Goal: Find specific page/section: Find specific page/section

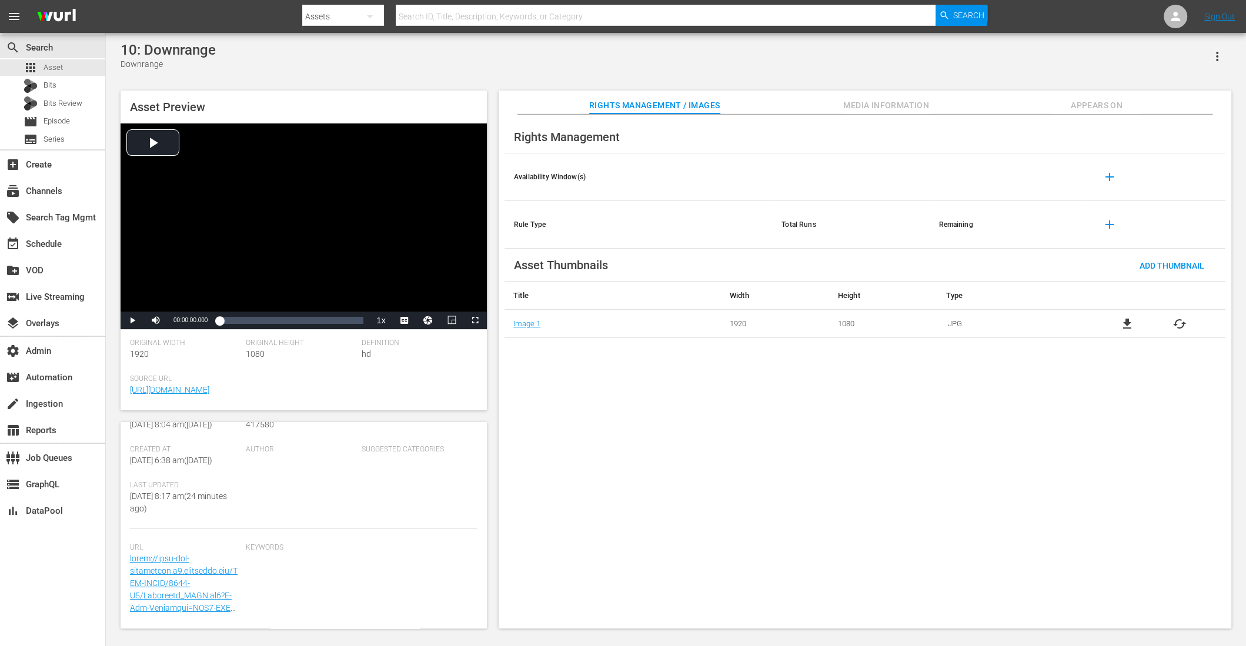
scroll to position [202, 0]
click at [892, 100] on span "Media Information" at bounding box center [886, 105] width 88 height 15
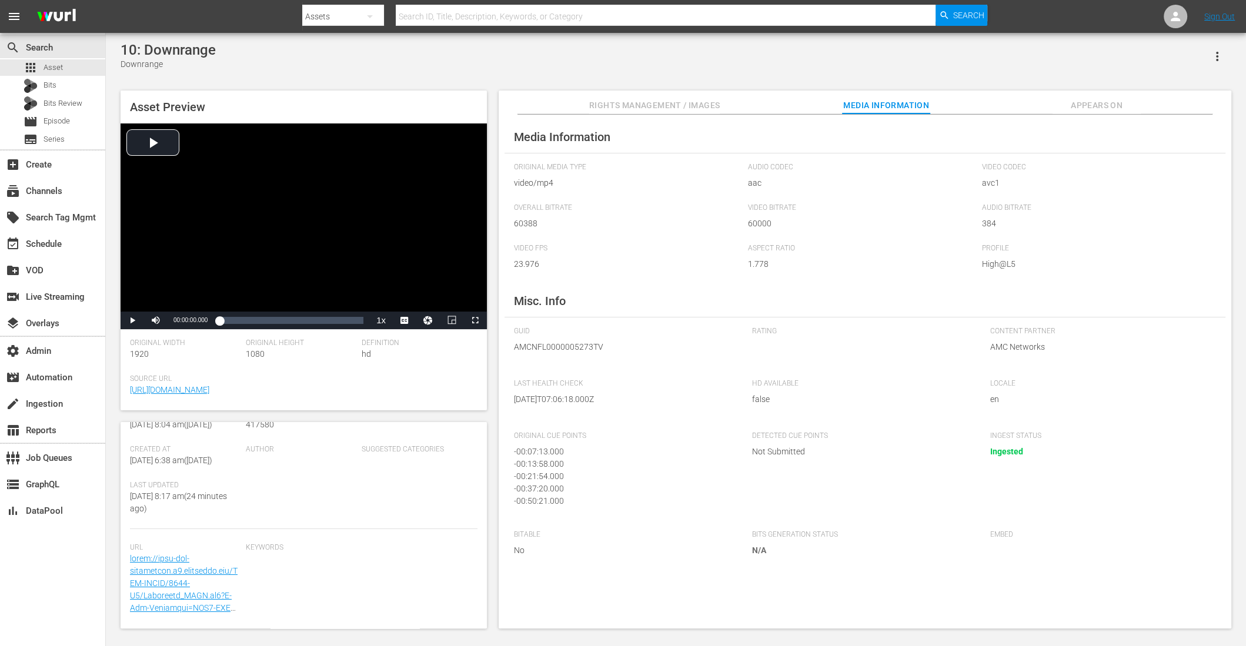
click at [631, 101] on span "Rights Management / Images" at bounding box center [654, 105] width 131 height 15
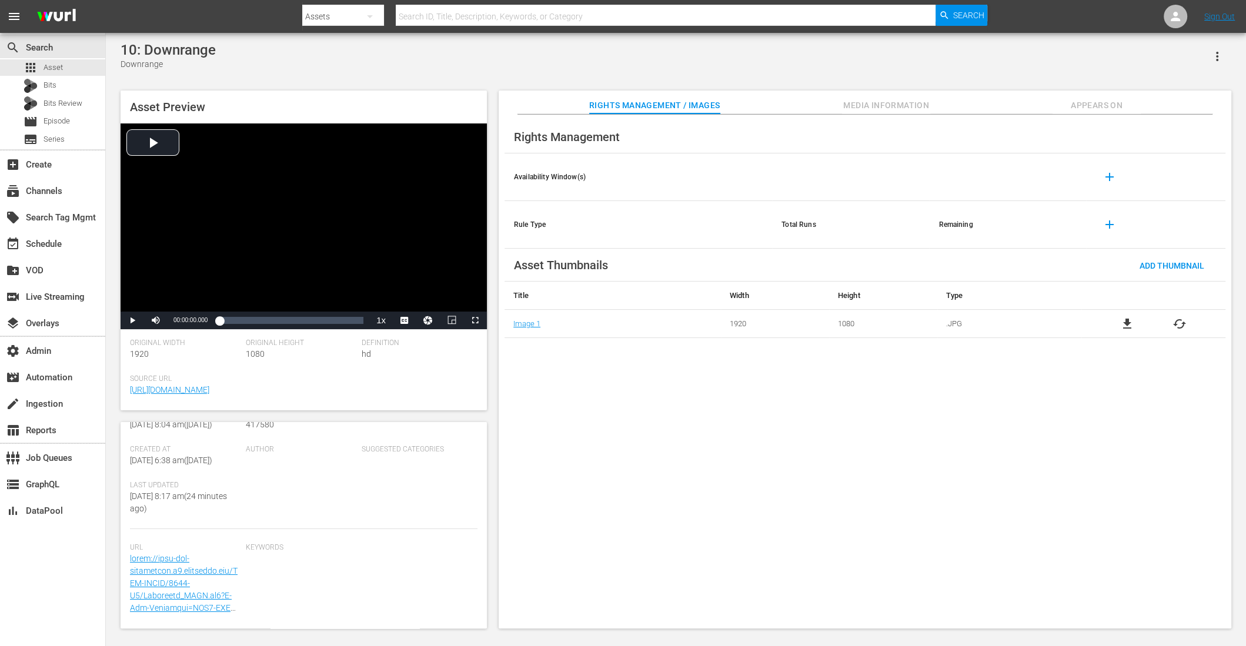
click at [898, 481] on div "Rights Management Availability Window(s) add Rule Type Total Runs Remaining add…" at bounding box center [865, 372] width 733 height 515
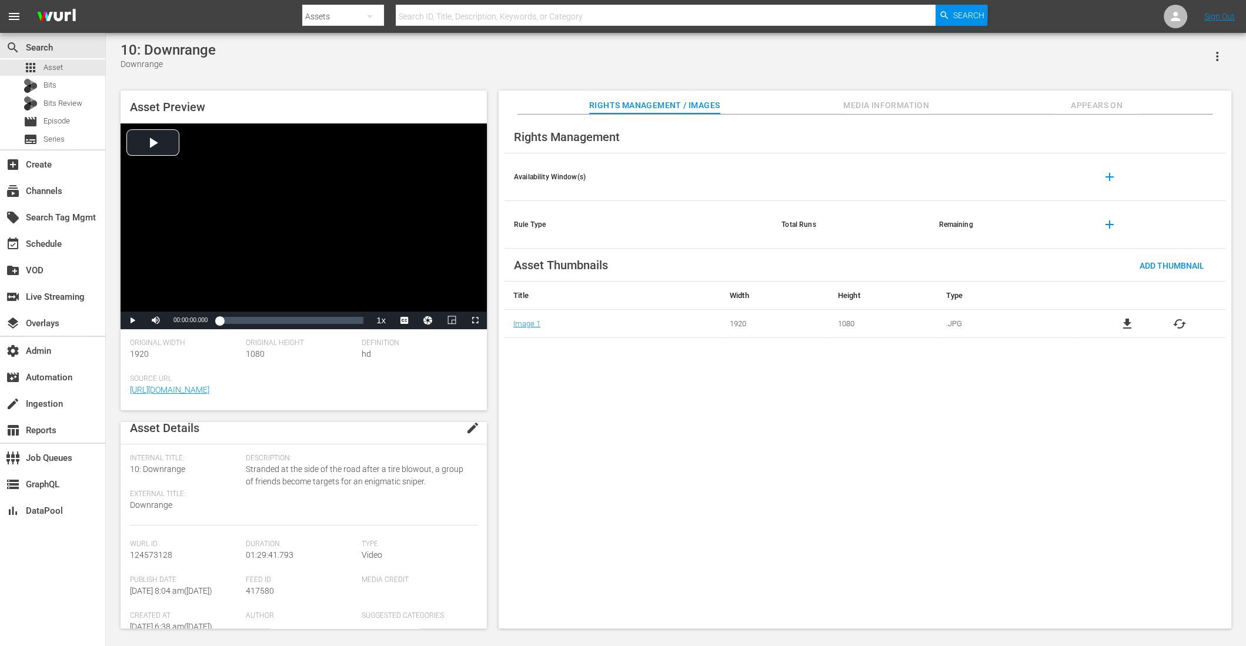
scroll to position [0, 0]
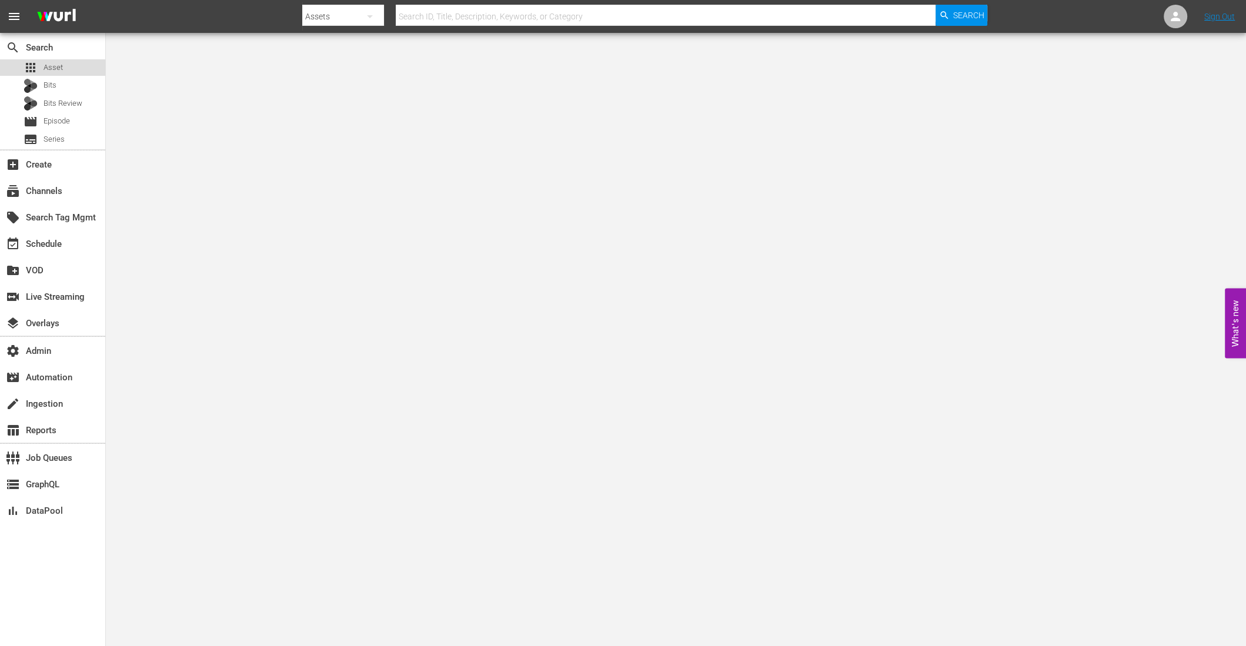
click at [45, 59] on div "apps Asset" at bounding box center [43, 67] width 39 height 16
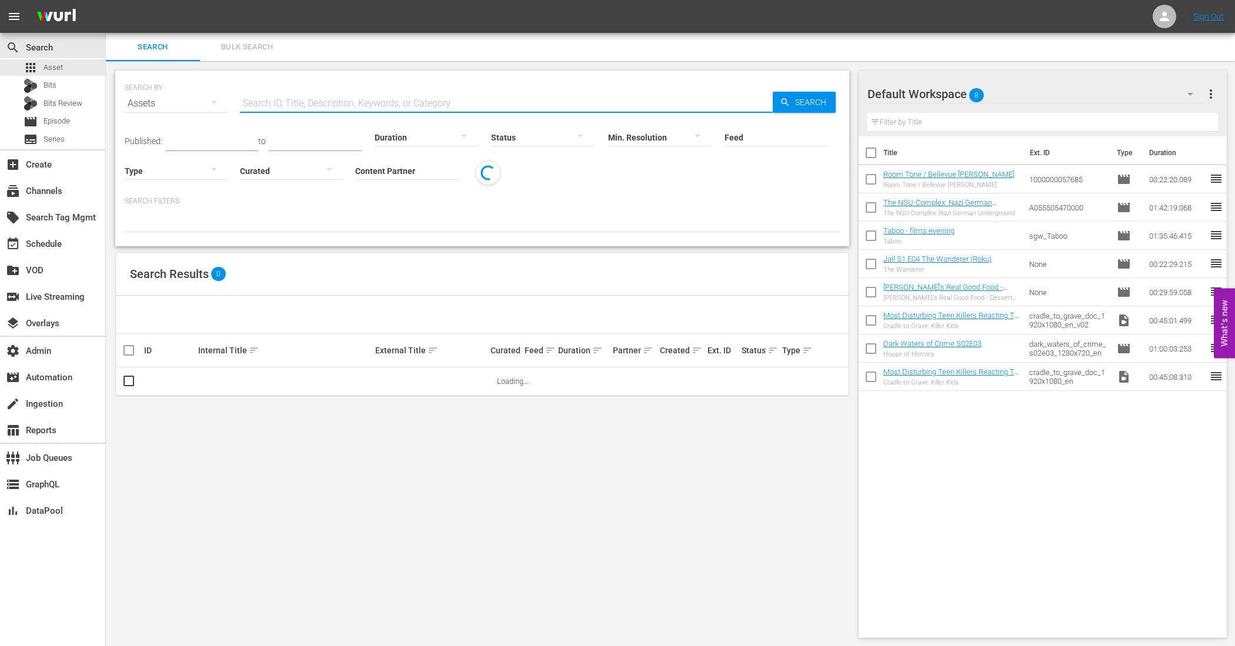
click at [280, 91] on input "text" at bounding box center [506, 103] width 533 height 28
paste input "AMCNVR0000069647"
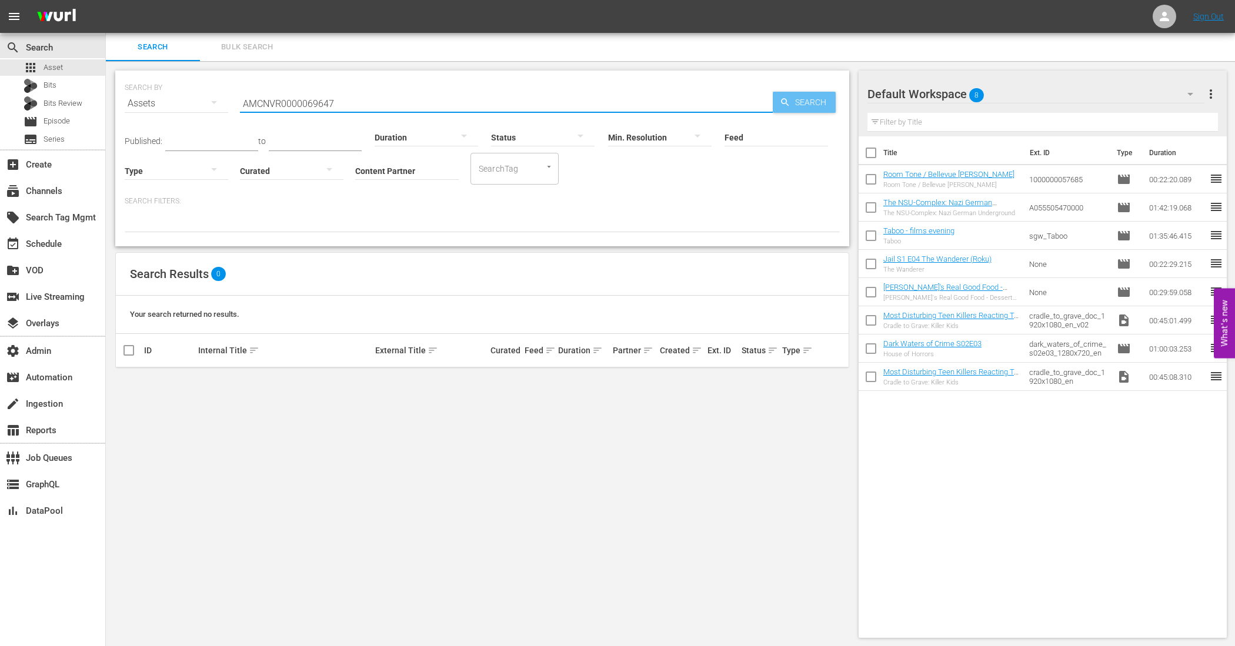
type input "AMCNVR0000069647"
click at [796, 96] on span "Search" at bounding box center [812, 102] width 45 height 21
click at [184, 105] on div "Assets" at bounding box center [177, 103] width 104 height 33
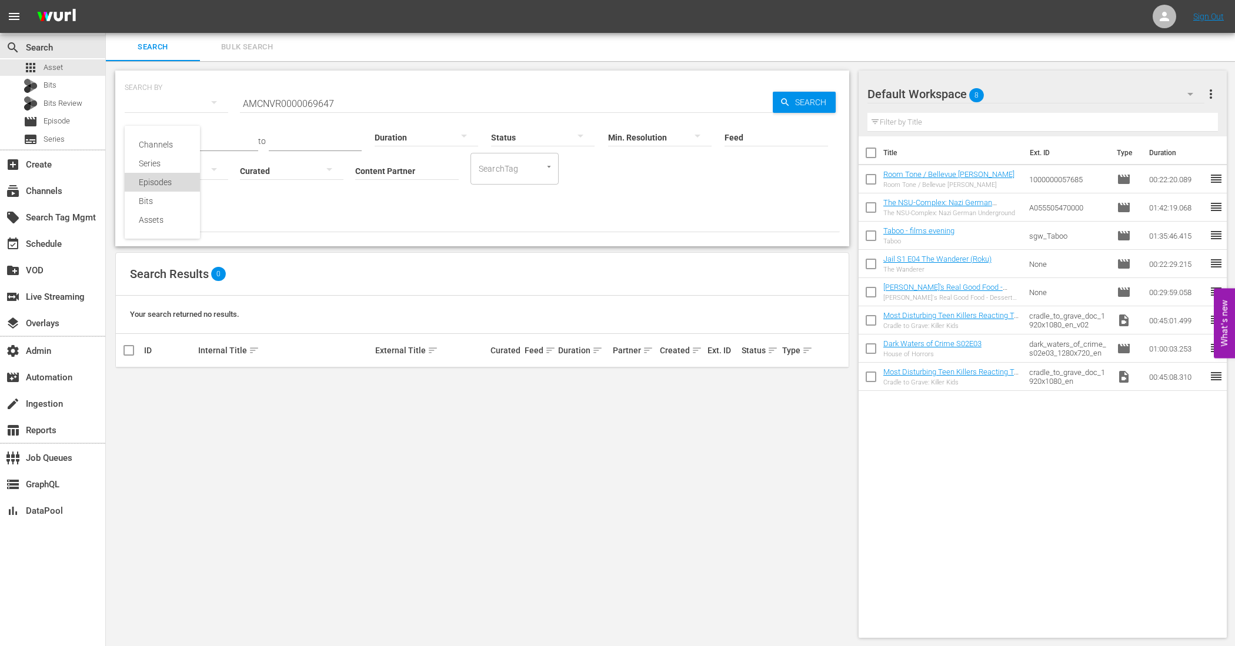
click at [158, 179] on div "Episodes" at bounding box center [162, 182] width 47 height 19
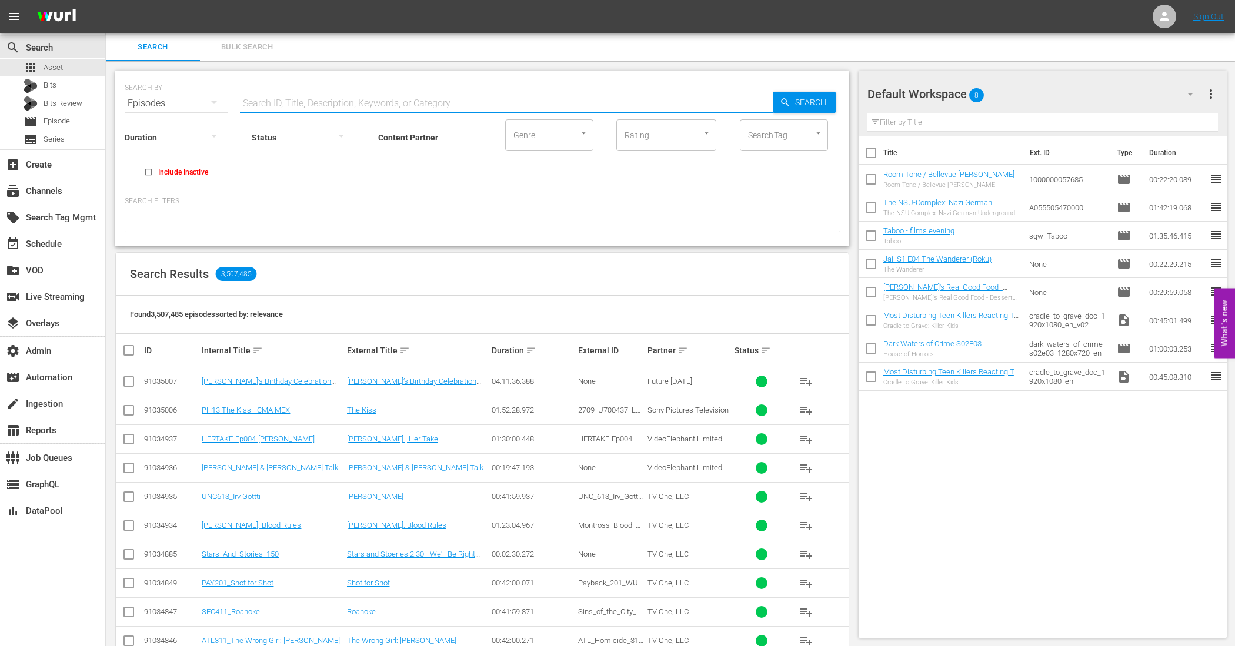
click at [279, 107] on input "text" at bounding box center [506, 103] width 533 height 28
paste input "72221763"
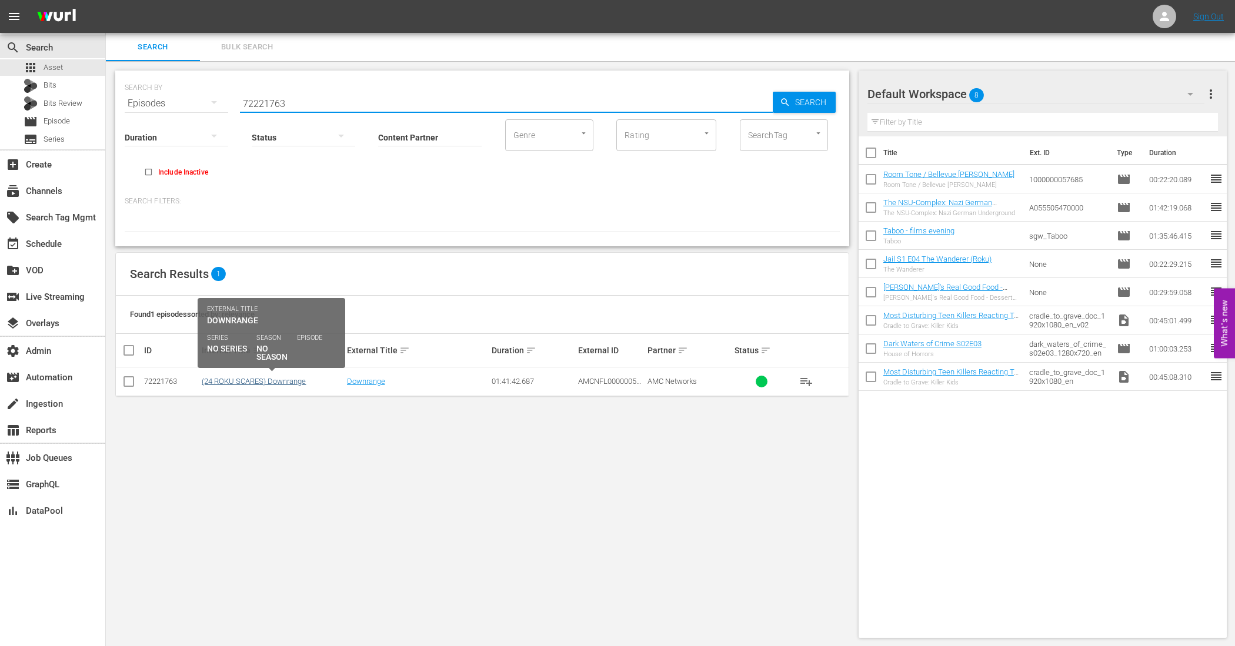
type input "72221763"
click at [233, 377] on link "(24 ROKU SCARES) Downrange" at bounding box center [254, 381] width 104 height 9
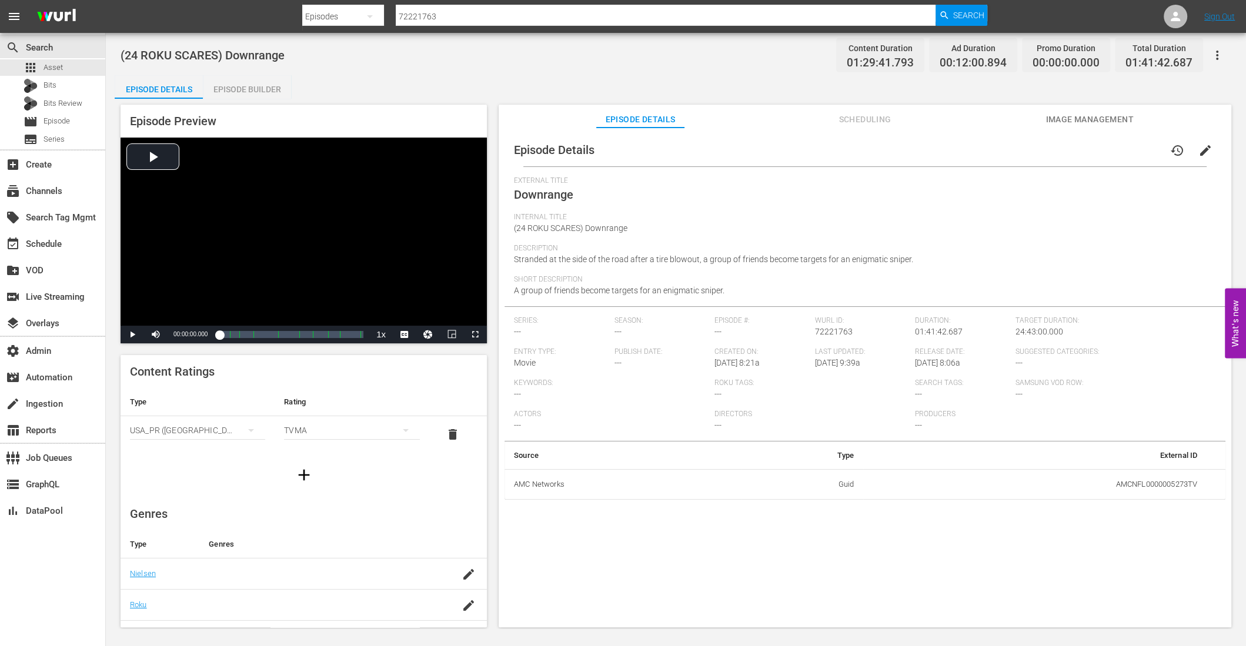
click at [1077, 119] on span "Image Management" at bounding box center [1090, 119] width 88 height 15
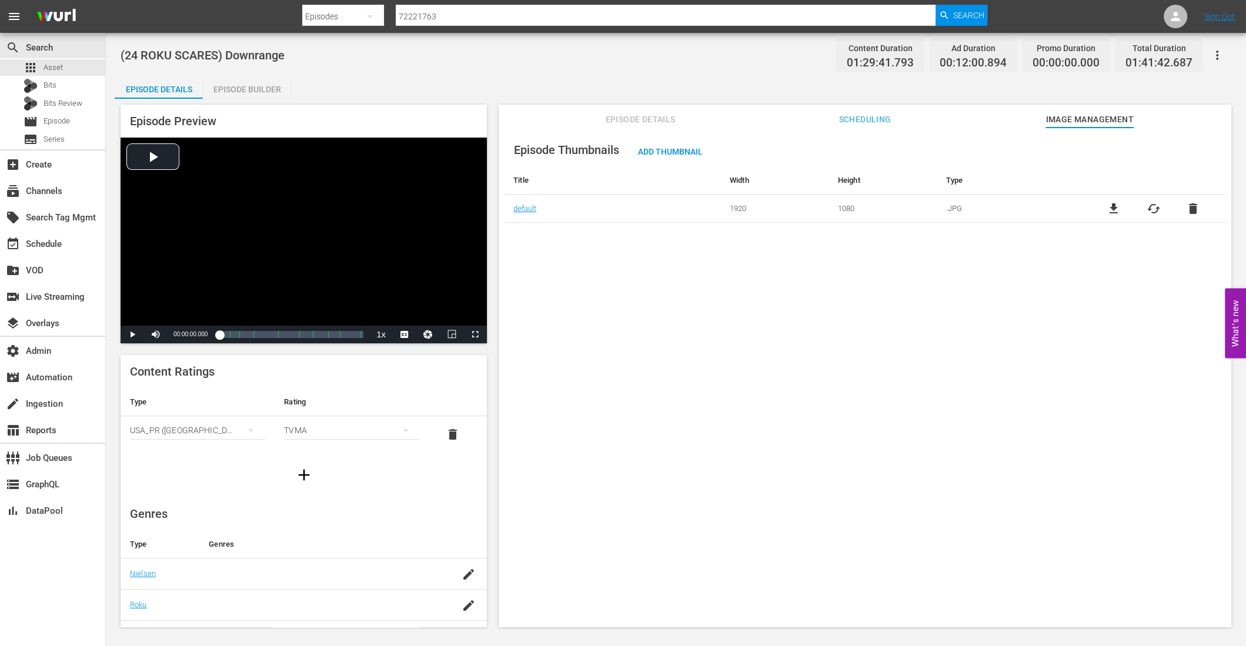
click at [408, 19] on input "72221763" at bounding box center [666, 16] width 541 height 28
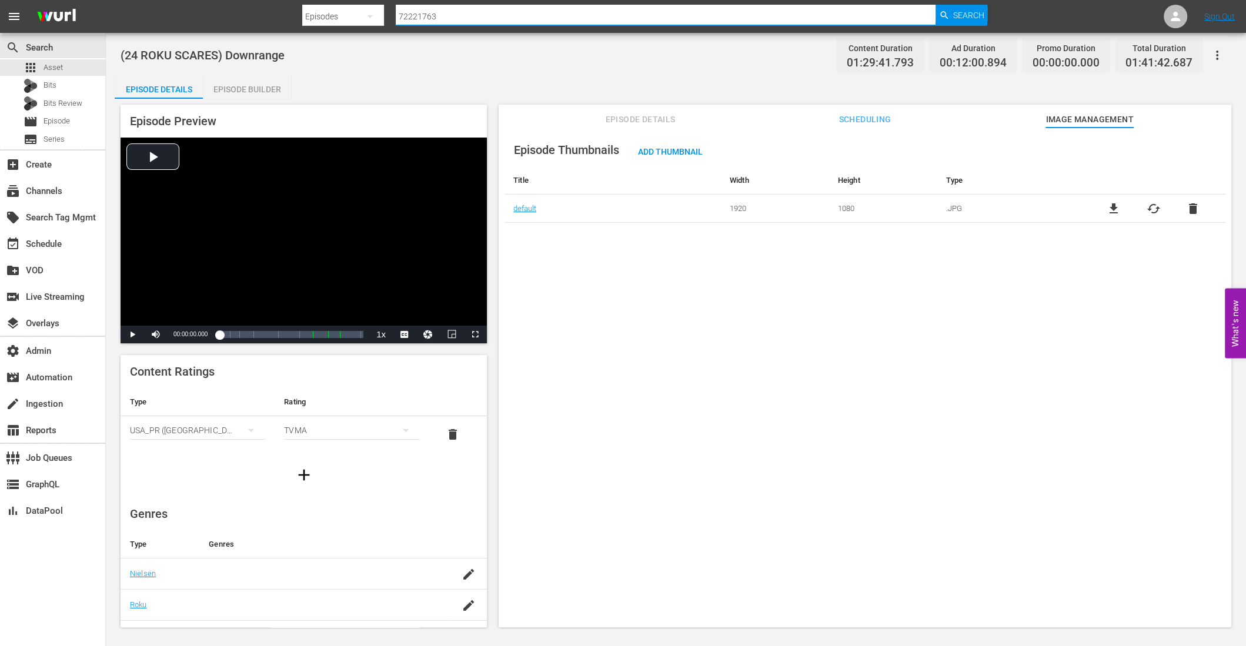
click at [408, 19] on input "72221763" at bounding box center [666, 16] width 541 height 28
paste input "47546309"
type input "47546309"
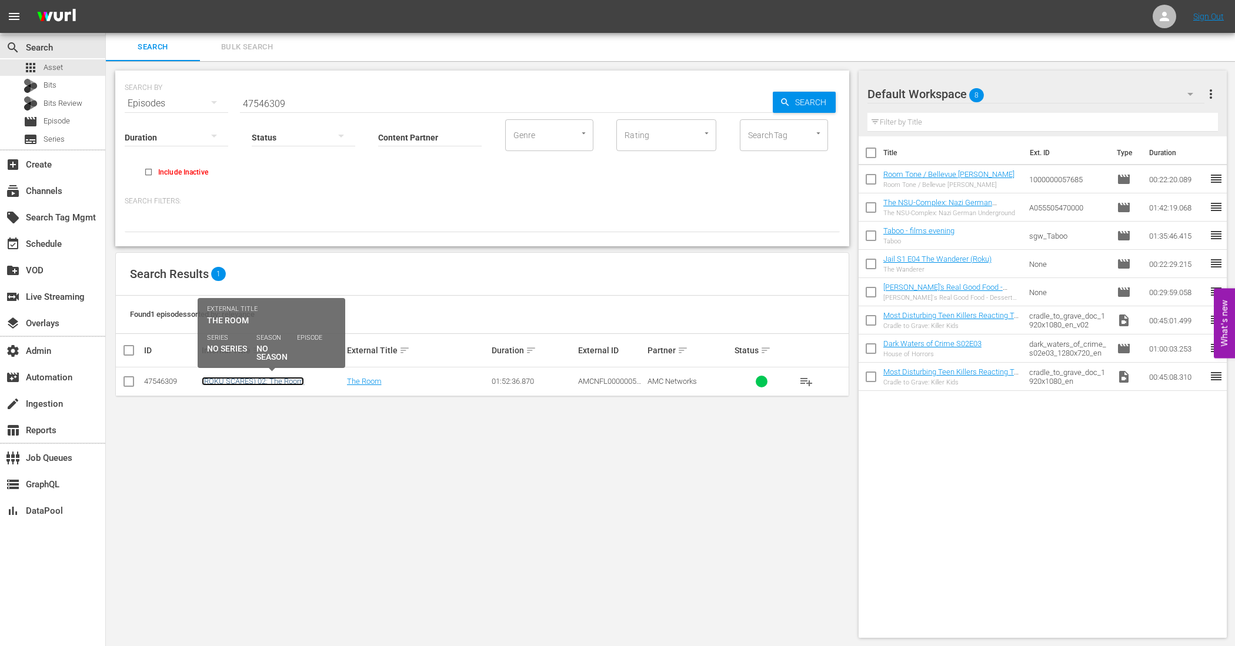
click at [263, 383] on link "(ROKU SCARES) 02: The Room" at bounding box center [253, 381] width 102 height 9
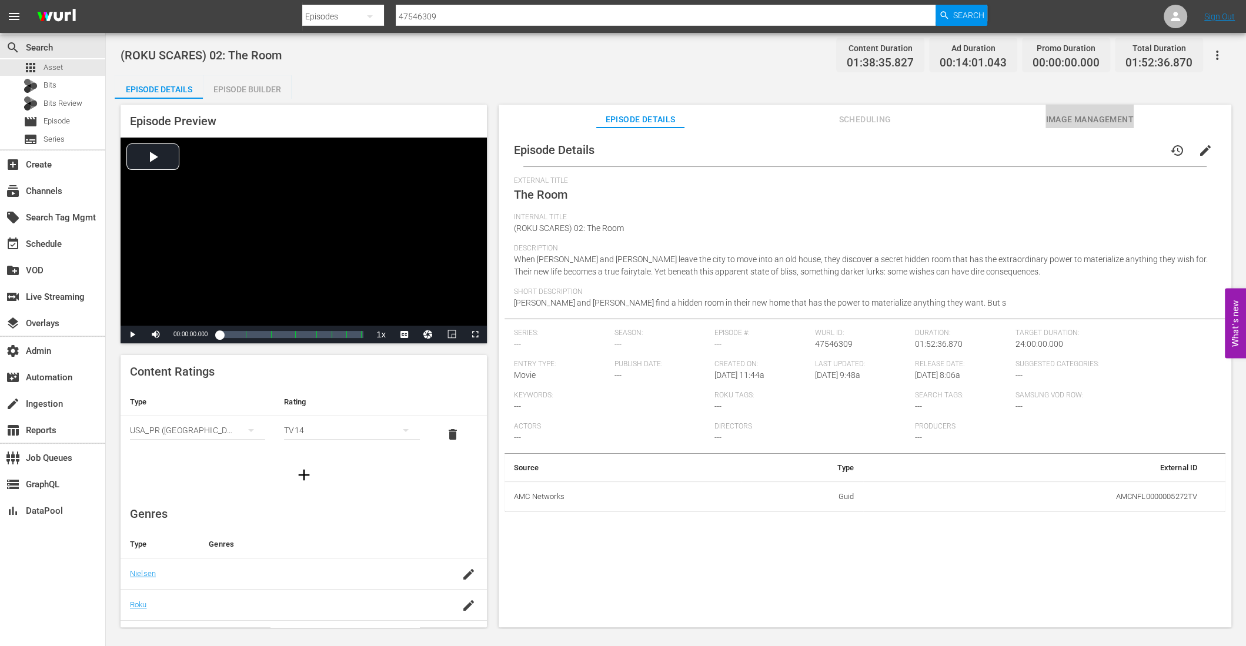
click at [1048, 122] on span "Image Management" at bounding box center [1090, 119] width 88 height 15
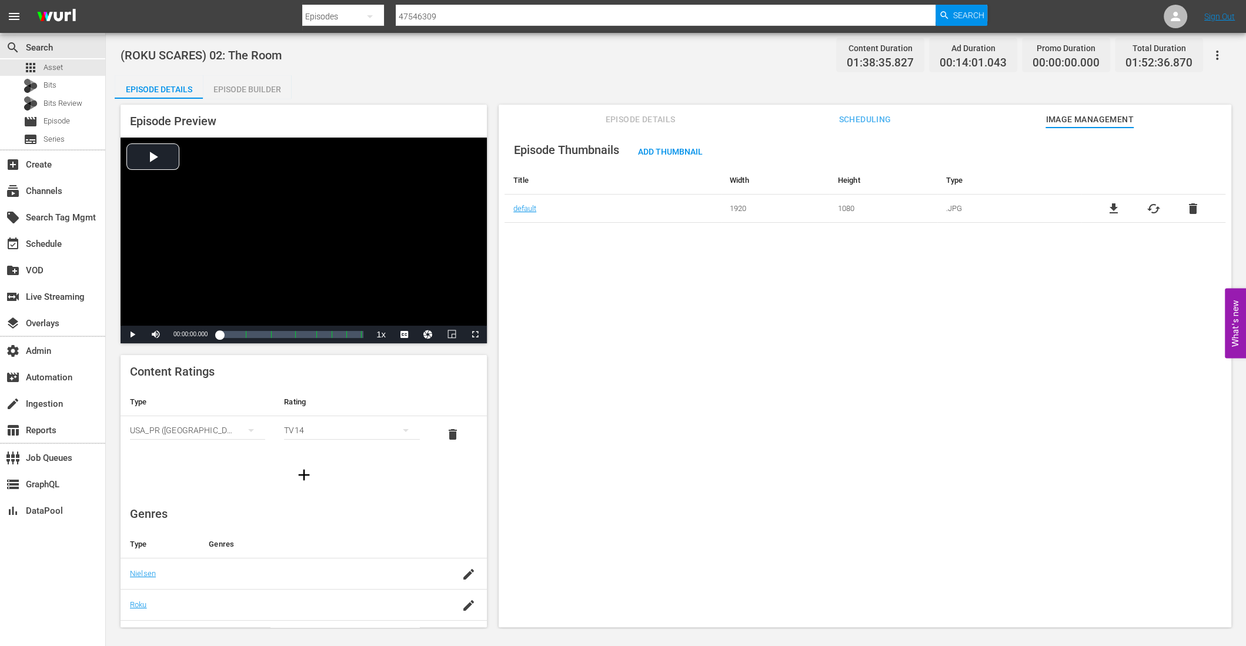
click at [421, 16] on input "47546309" at bounding box center [666, 16] width 541 height 28
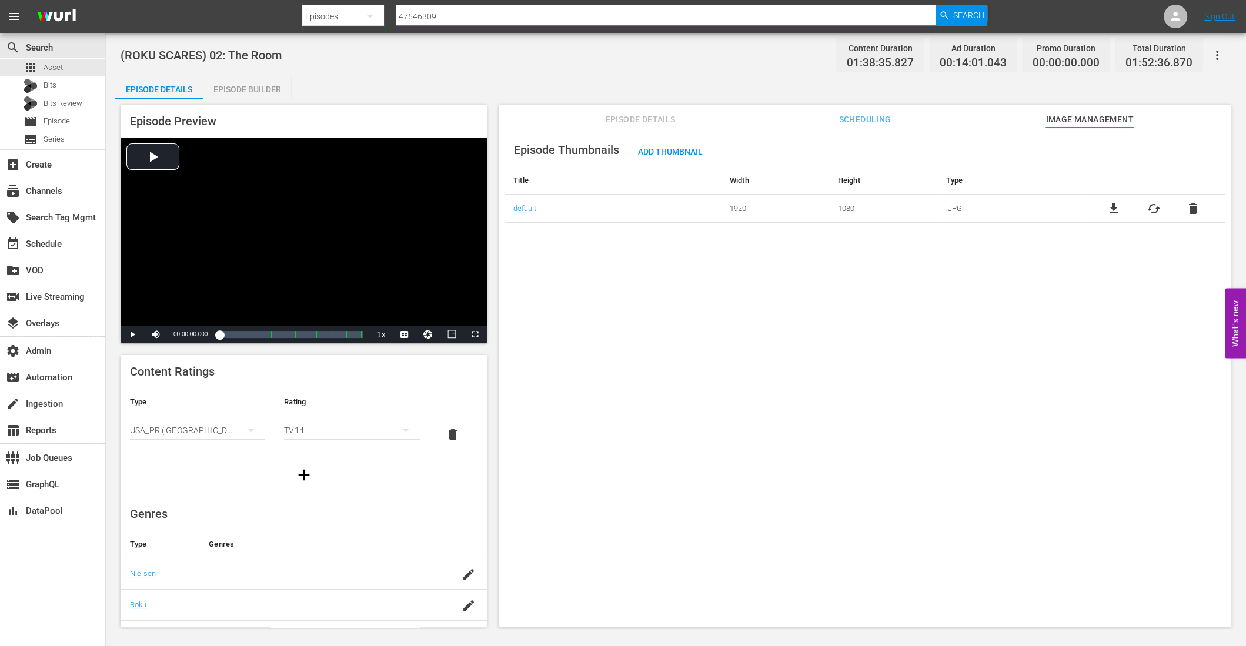
click at [421, 16] on input "47546309" at bounding box center [666, 16] width 541 height 28
paste input "MV005495820000"
type input "MV005495820000"
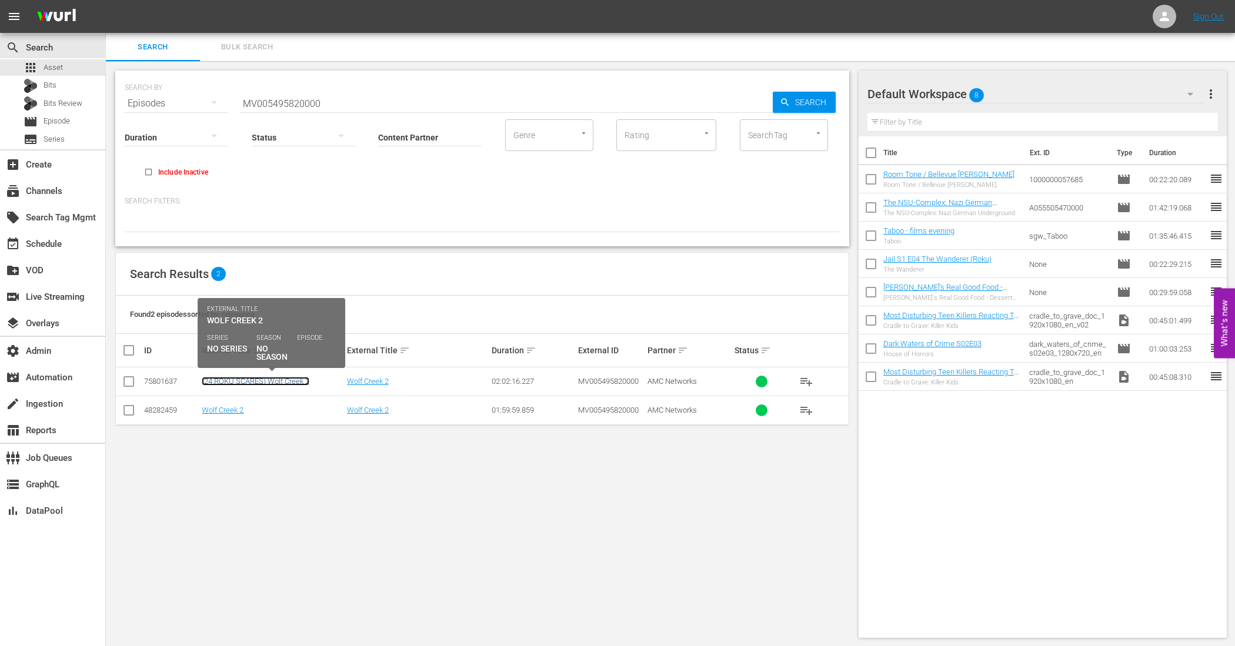
click at [288, 377] on link "(24 ROKU SCARES) Wolf Creek 2" at bounding box center [256, 381] width 108 height 9
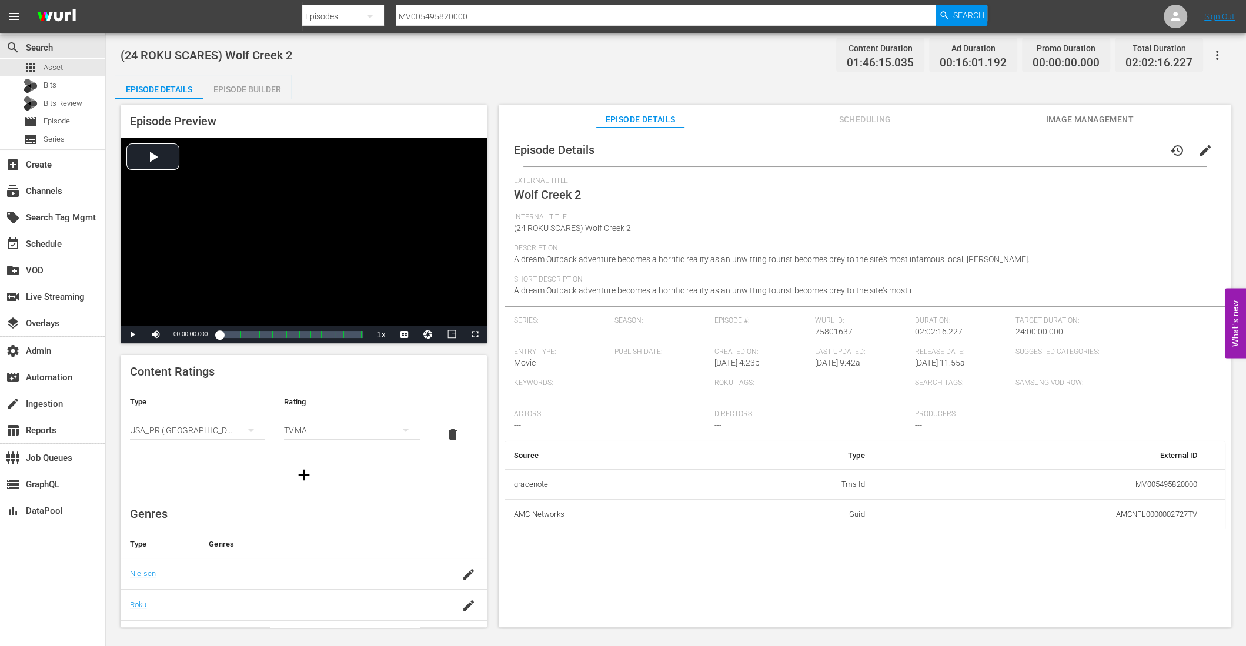
click at [1034, 135] on div "Episode Details history edit" at bounding box center [865, 150] width 721 height 33
click at [1071, 121] on span "Image Management" at bounding box center [1090, 119] width 88 height 15
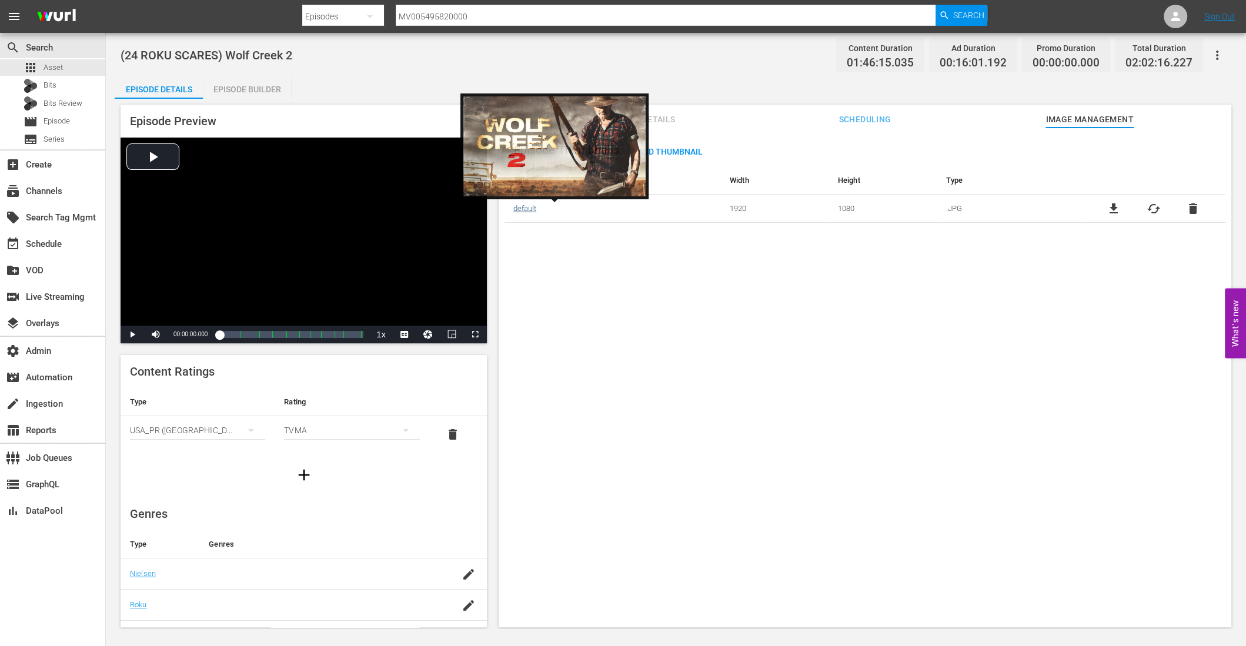
click at [523, 208] on link "default" at bounding box center [524, 208] width 23 height 9
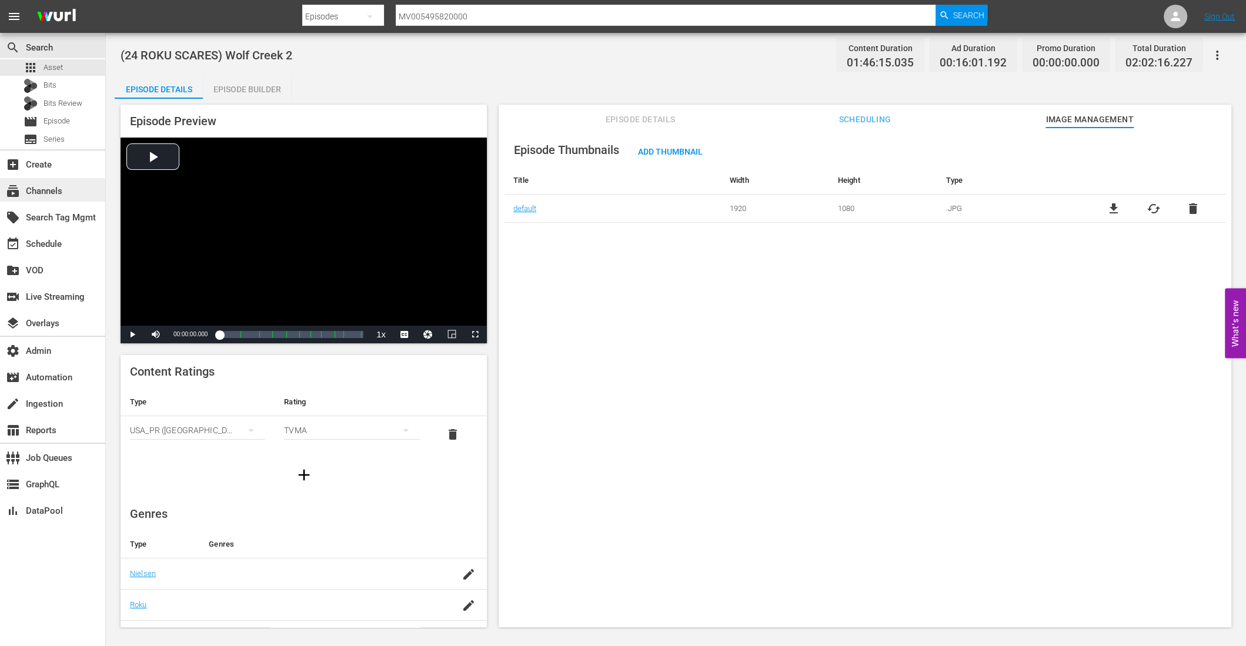
click at [42, 186] on div "subscriptions Channels" at bounding box center [33, 189] width 66 height 11
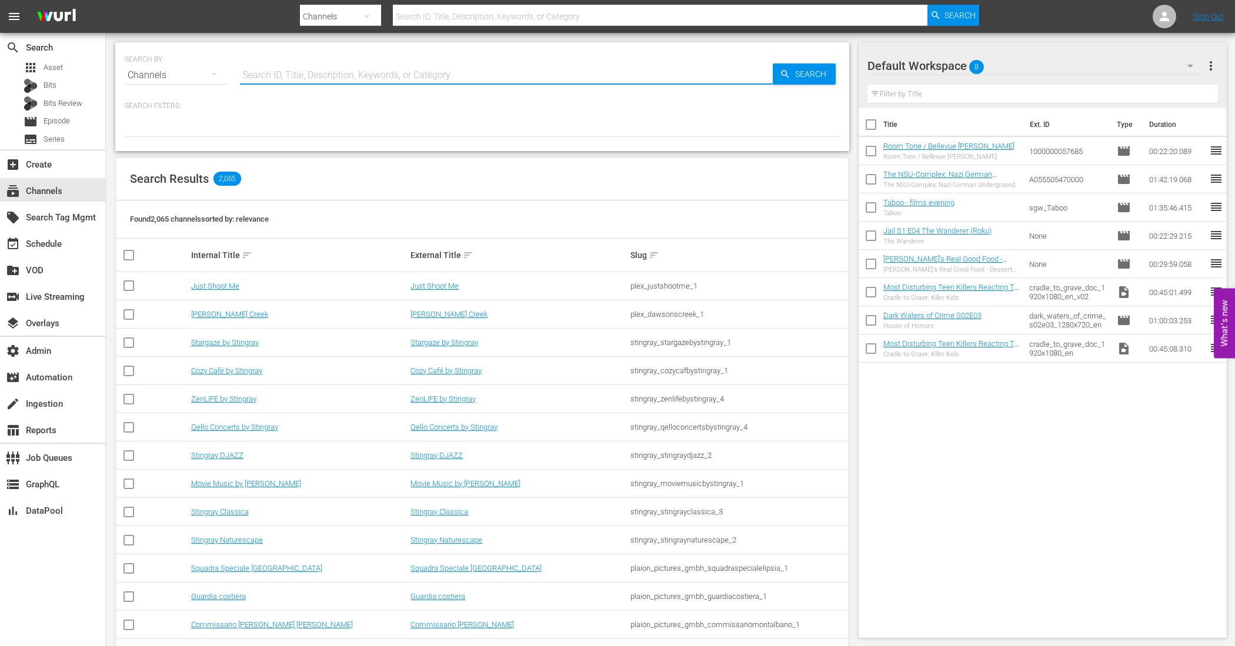
click at [286, 76] on input "text" at bounding box center [506, 75] width 533 height 28
paste input "AllBlk Gems (Roku)"
type input "AllBlk Gems (Roku)"
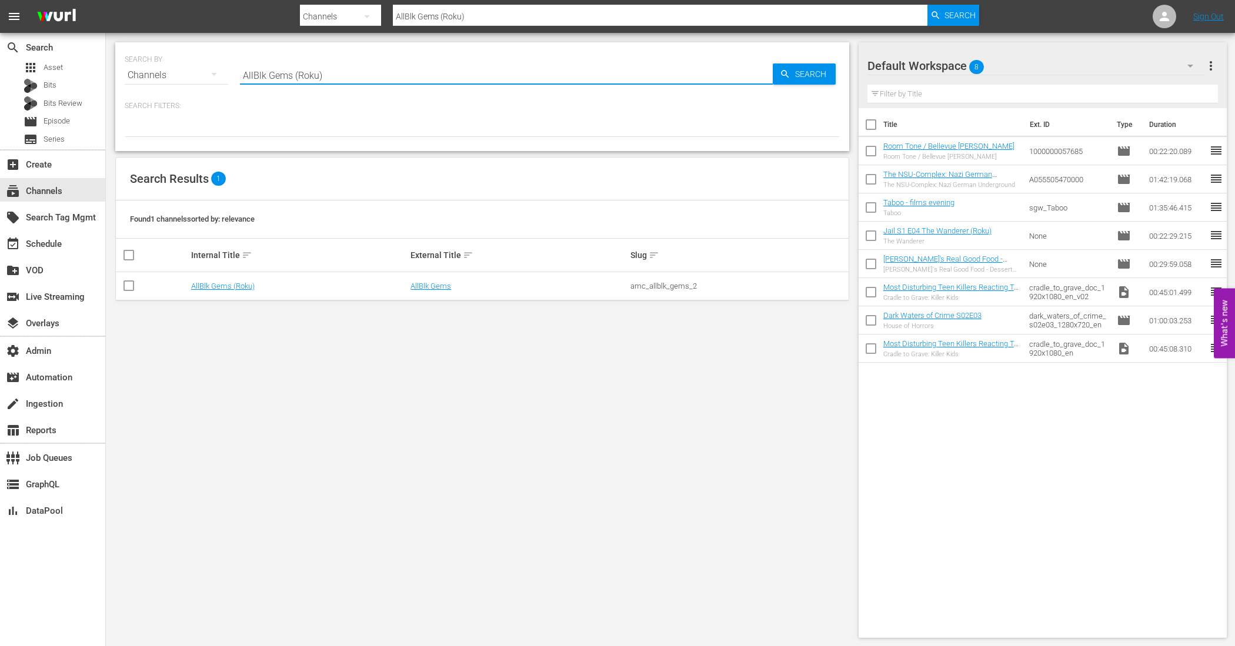
type input "AllBlk Gems (Roku)"
click at [214, 278] on td "AllBlk Gems (Roku)" at bounding box center [299, 286] width 220 height 28
click at [215, 283] on link "AllBlk Gems (Roku)" at bounding box center [223, 286] width 64 height 9
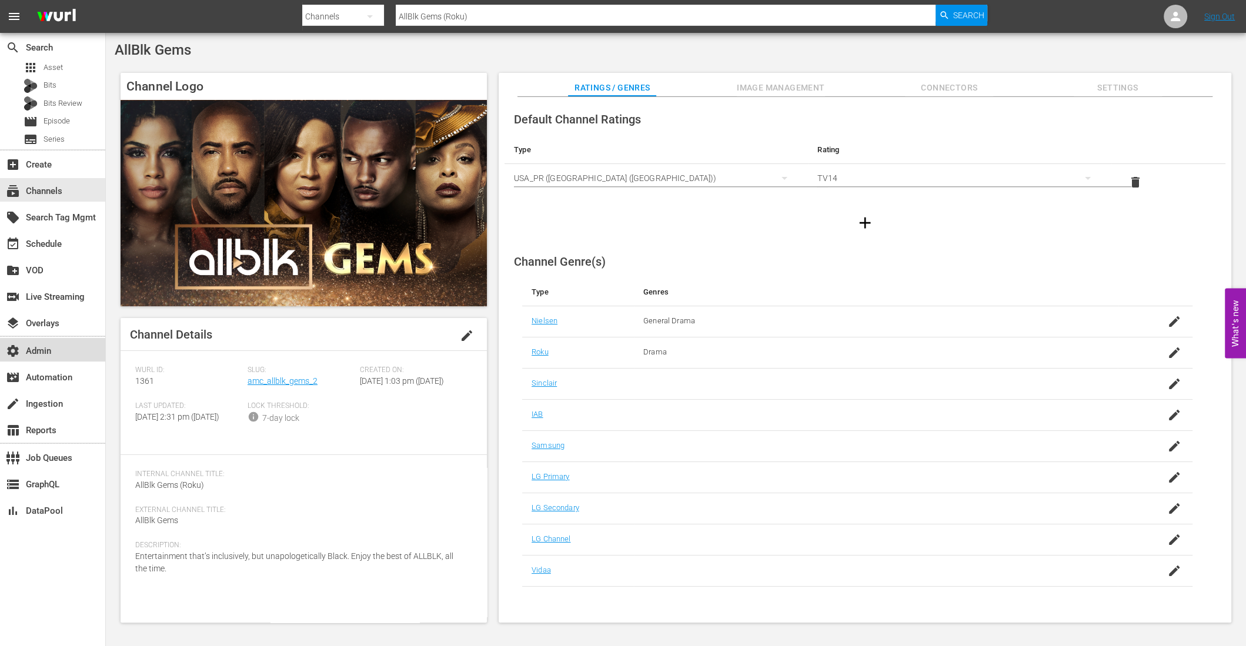
click at [56, 354] on div "settings Admin" at bounding box center [52, 350] width 105 height 24
